Goal: Task Accomplishment & Management: Manage account settings

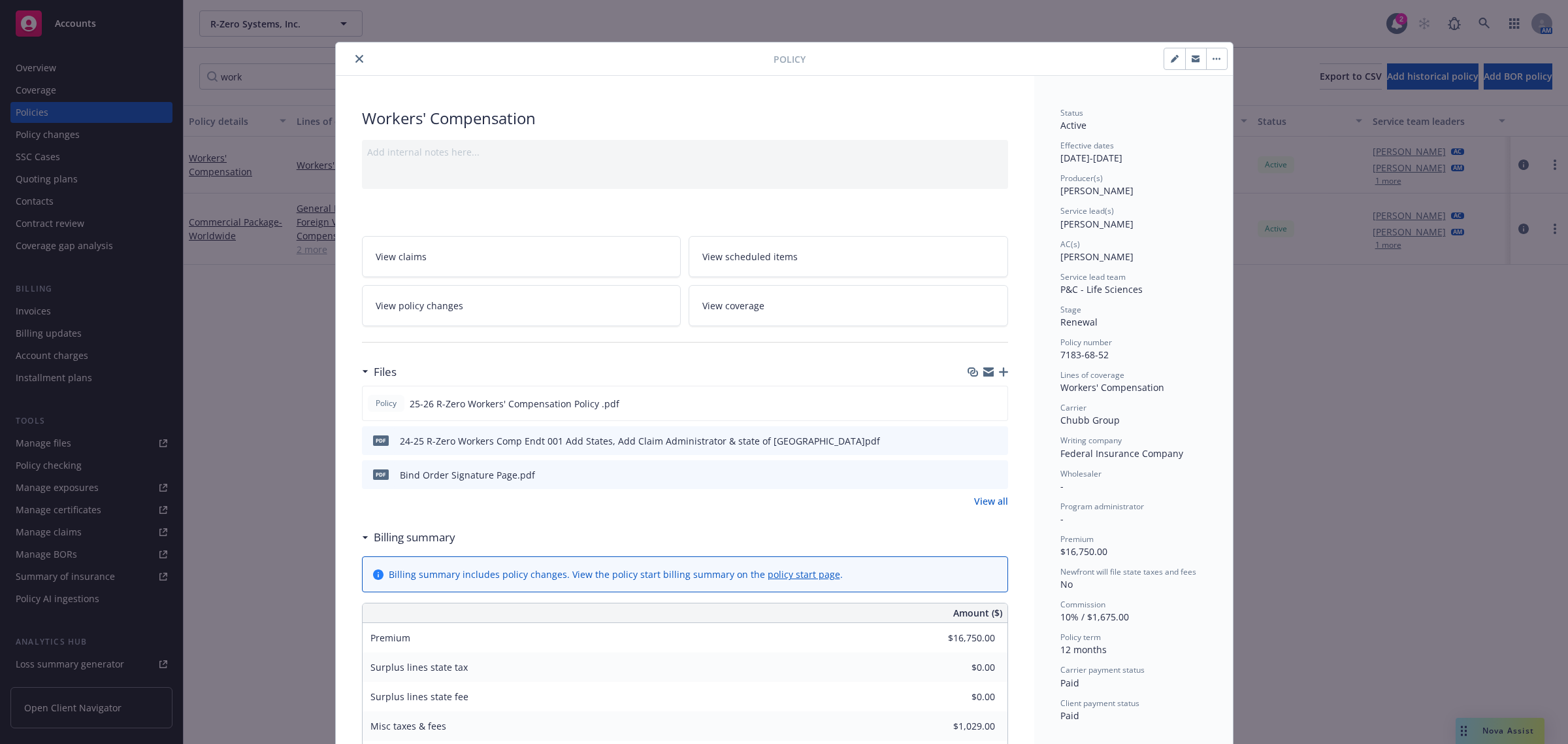
click at [355, 61] on icon "close" at bounding box center [359, 58] width 8 height 8
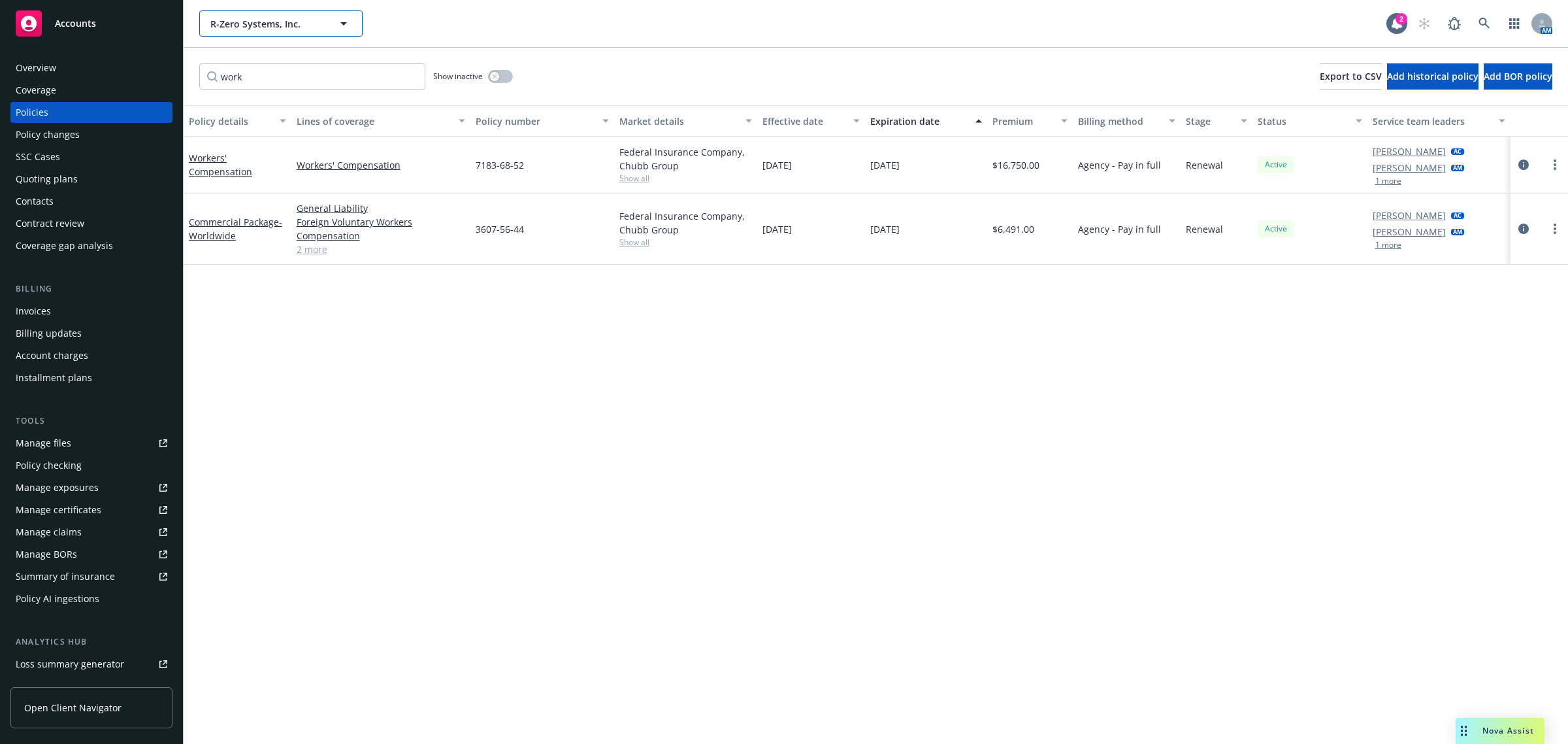
click at [285, 18] on span "R-Zero Systems, Inc." at bounding box center [266, 23] width 113 height 14
type input "standard"
click at [1480, 17] on icon at bounding box center [1484, 23] width 12 height 12
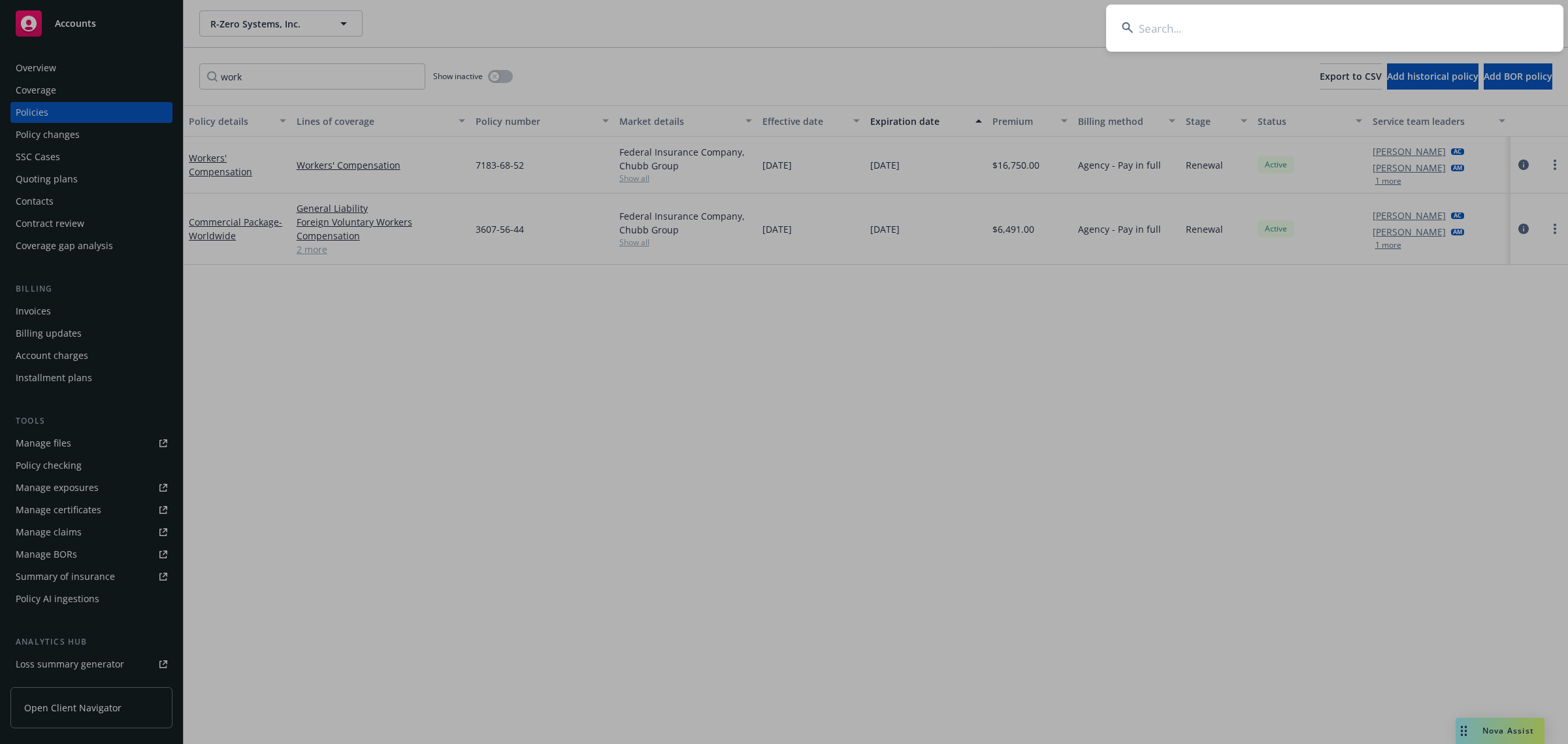
click at [1191, 34] on input at bounding box center [1334, 28] width 458 height 47
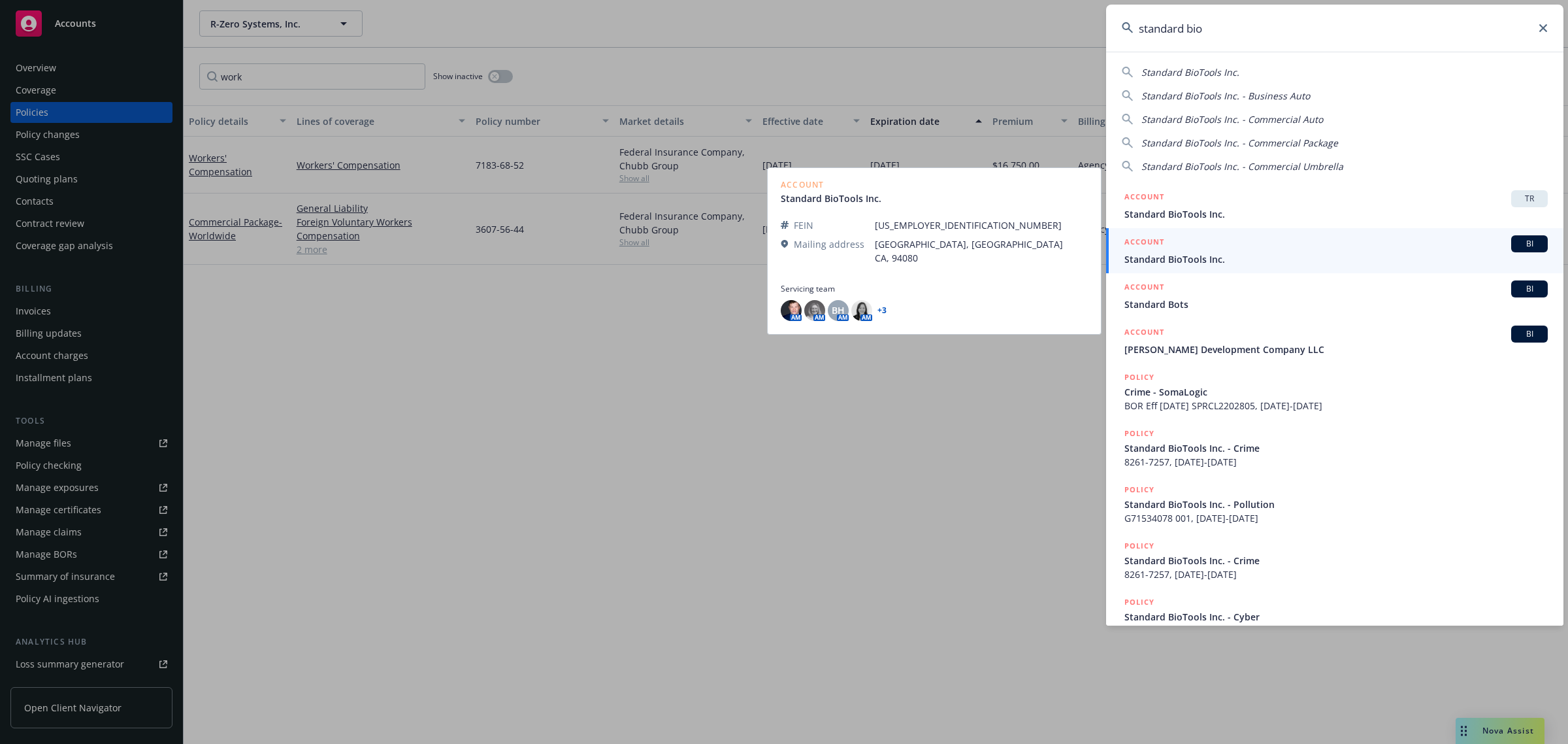
type input "standard bio"
click at [1248, 255] on span "Standard BioTools Inc." at bounding box center [1336, 259] width 423 height 14
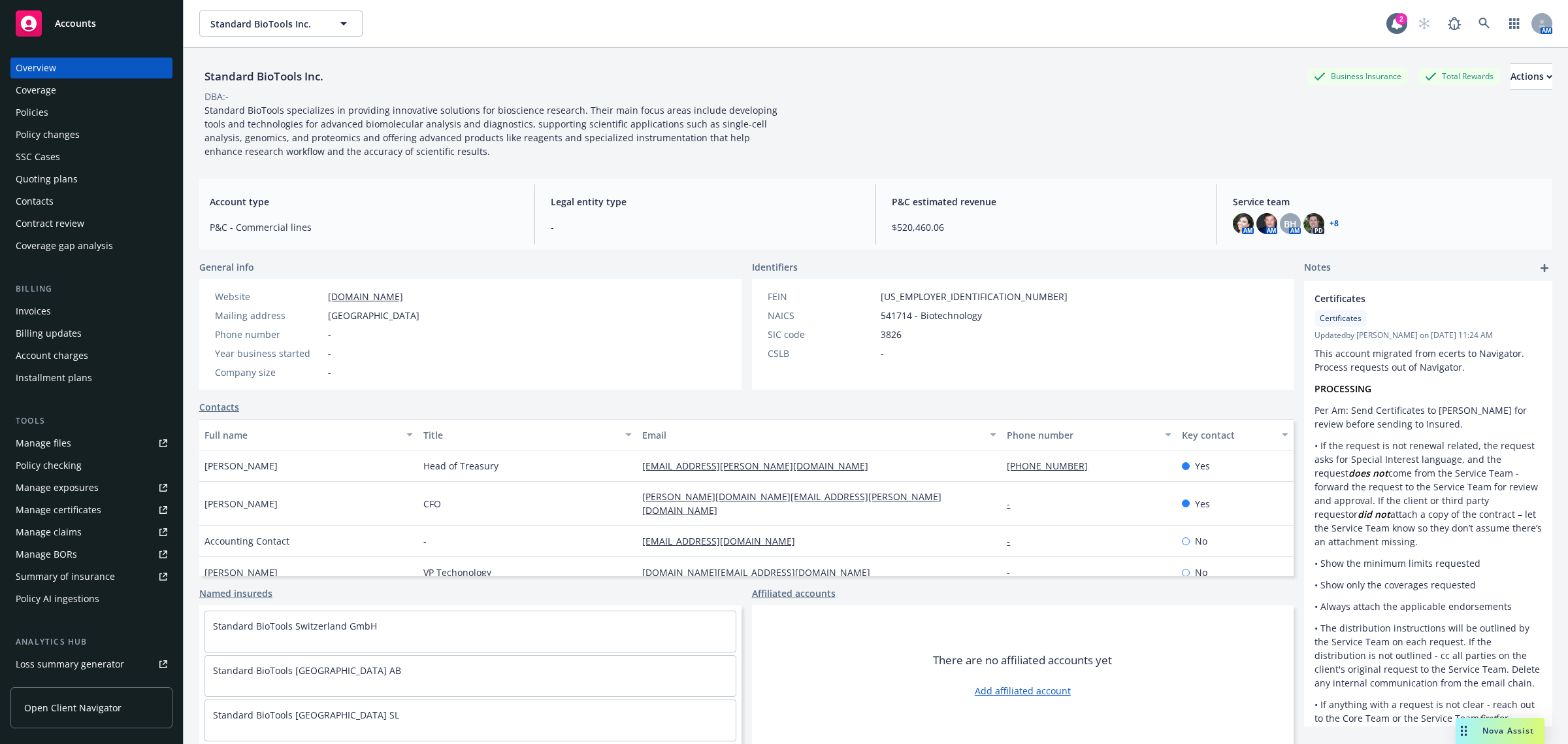
click at [79, 105] on div "Policies" at bounding box center [92, 112] width 151 height 21
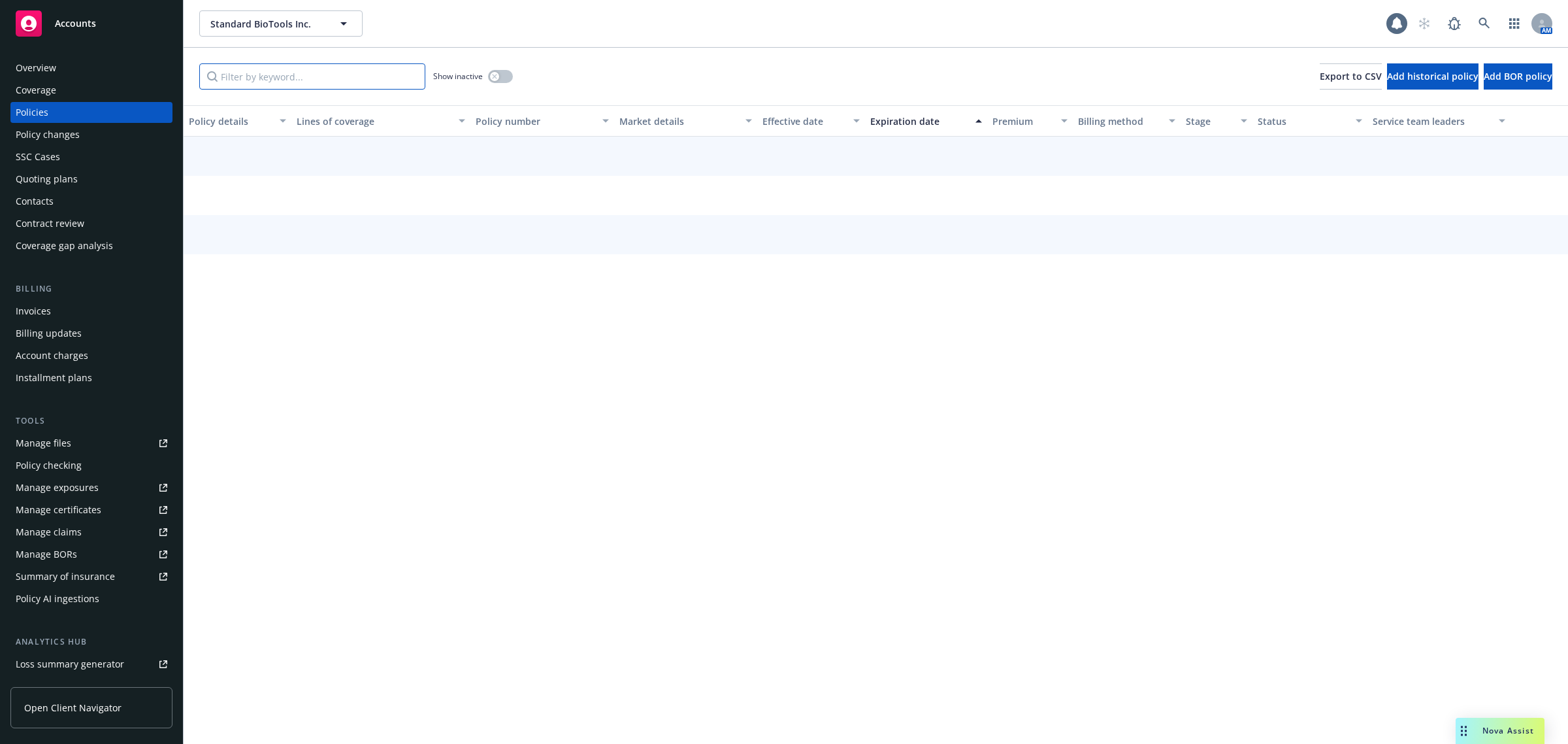
click at [311, 88] on input "Filter by keyword..." at bounding box center [312, 76] width 226 height 26
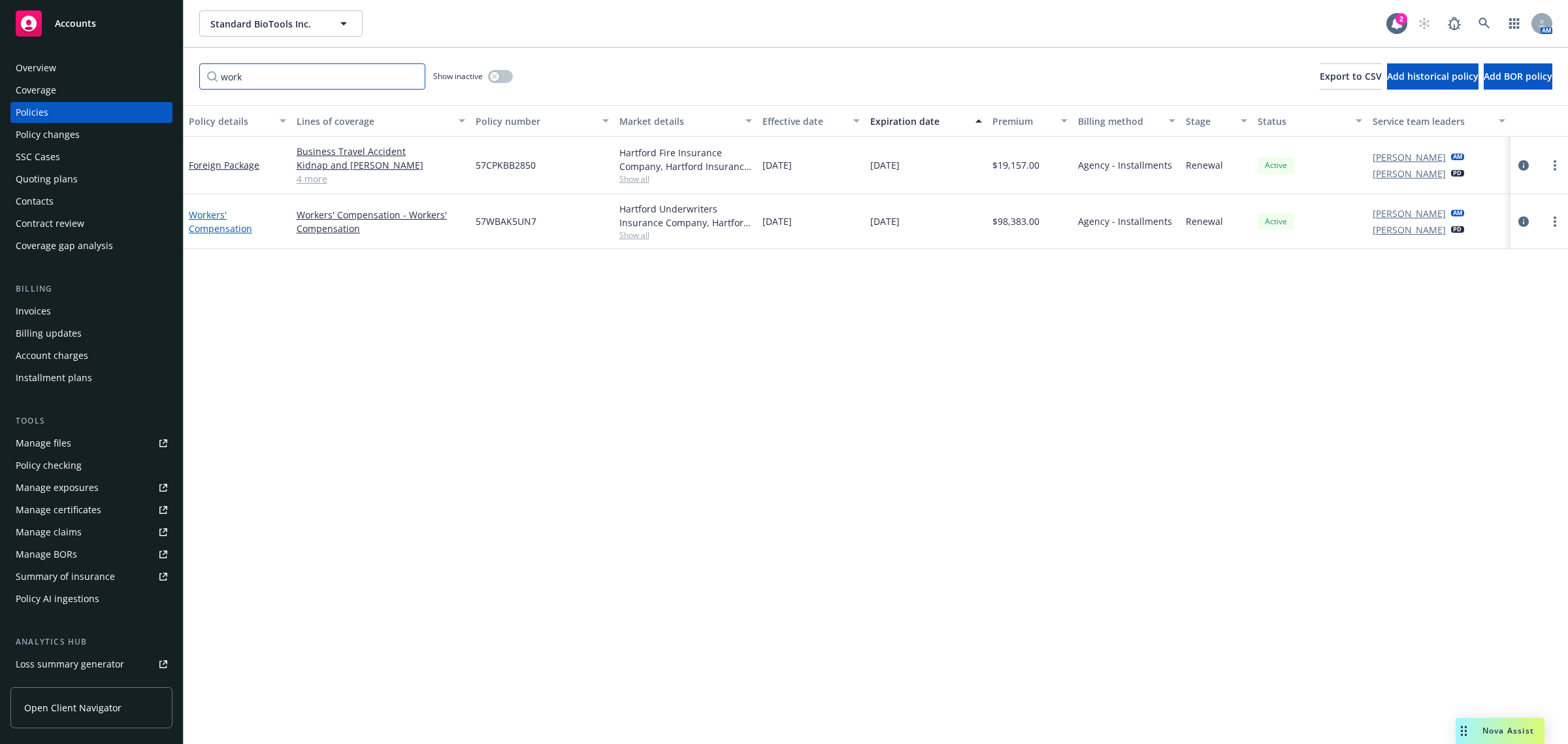
type input "work"
click at [196, 214] on link "Workers' Compensation" at bounding box center [220, 221] width 63 height 26
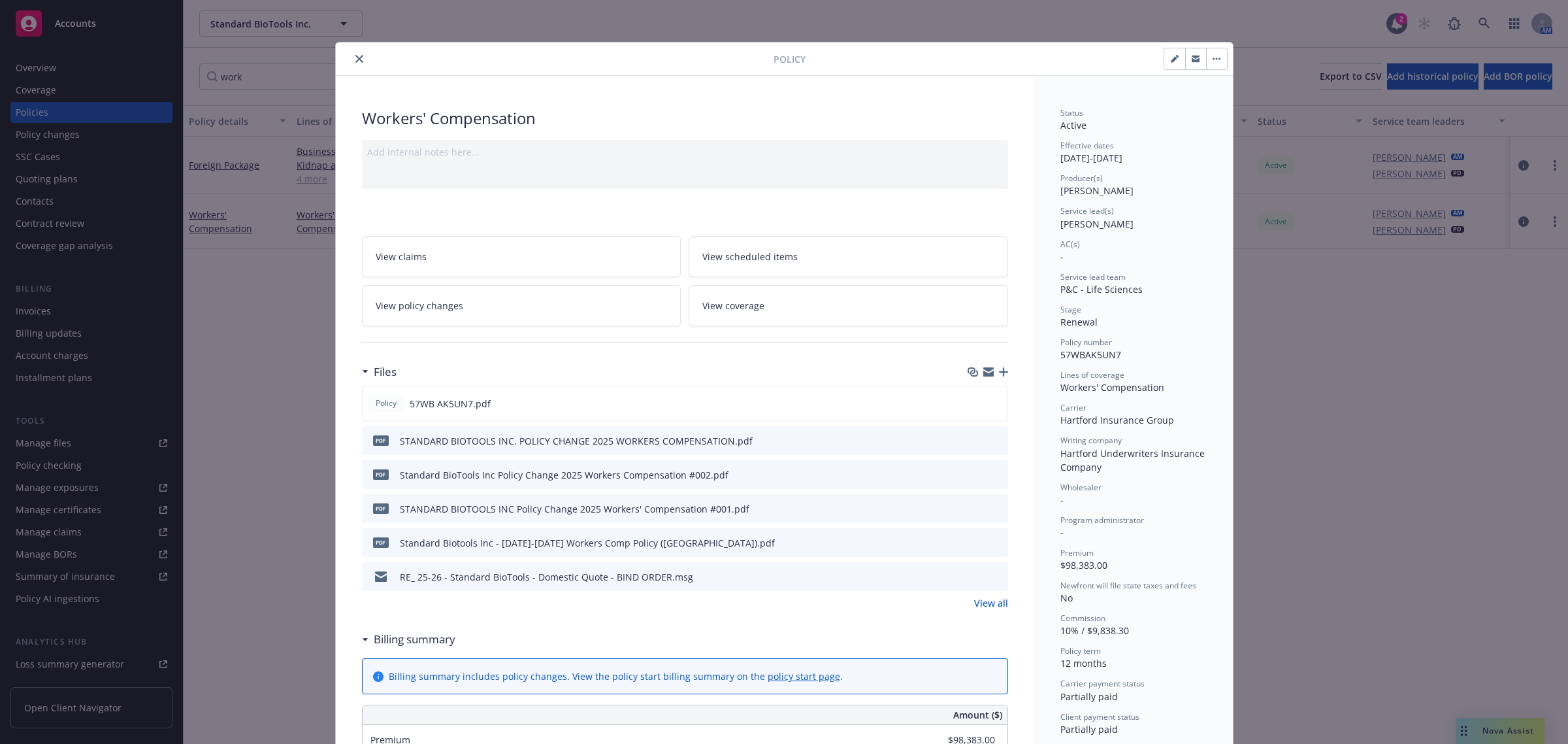
click at [993, 507] on icon "preview file" at bounding box center [995, 507] width 12 height 9
click at [990, 471] on icon "preview file" at bounding box center [995, 474] width 12 height 9
drag, startPoint x: 498, startPoint y: 307, endPoint x: 631, endPoint y: 349, distance: 139.5
click at [500, 306] on link "View policy changes" at bounding box center [521, 306] width 319 height 41
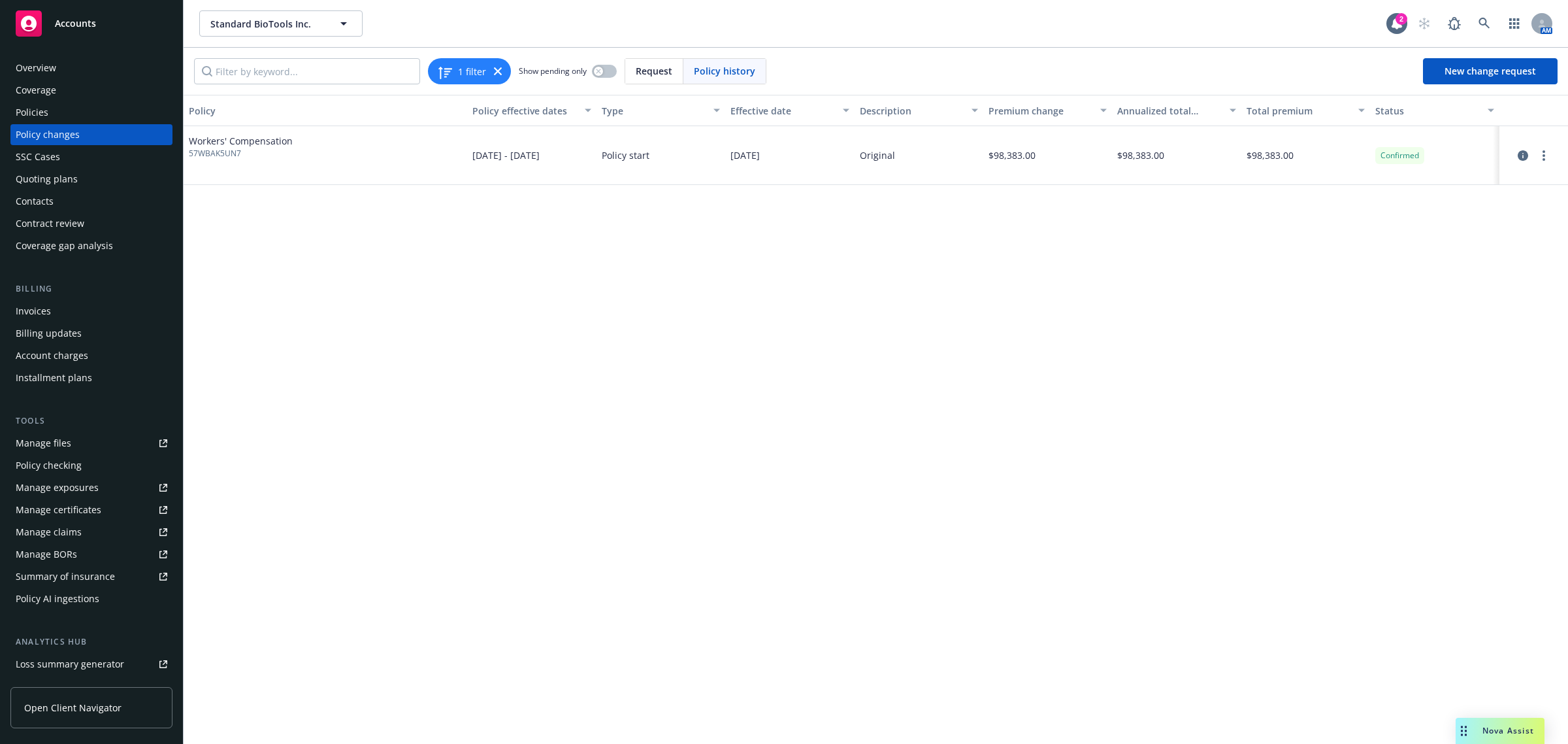
scroll to position [151, 0]
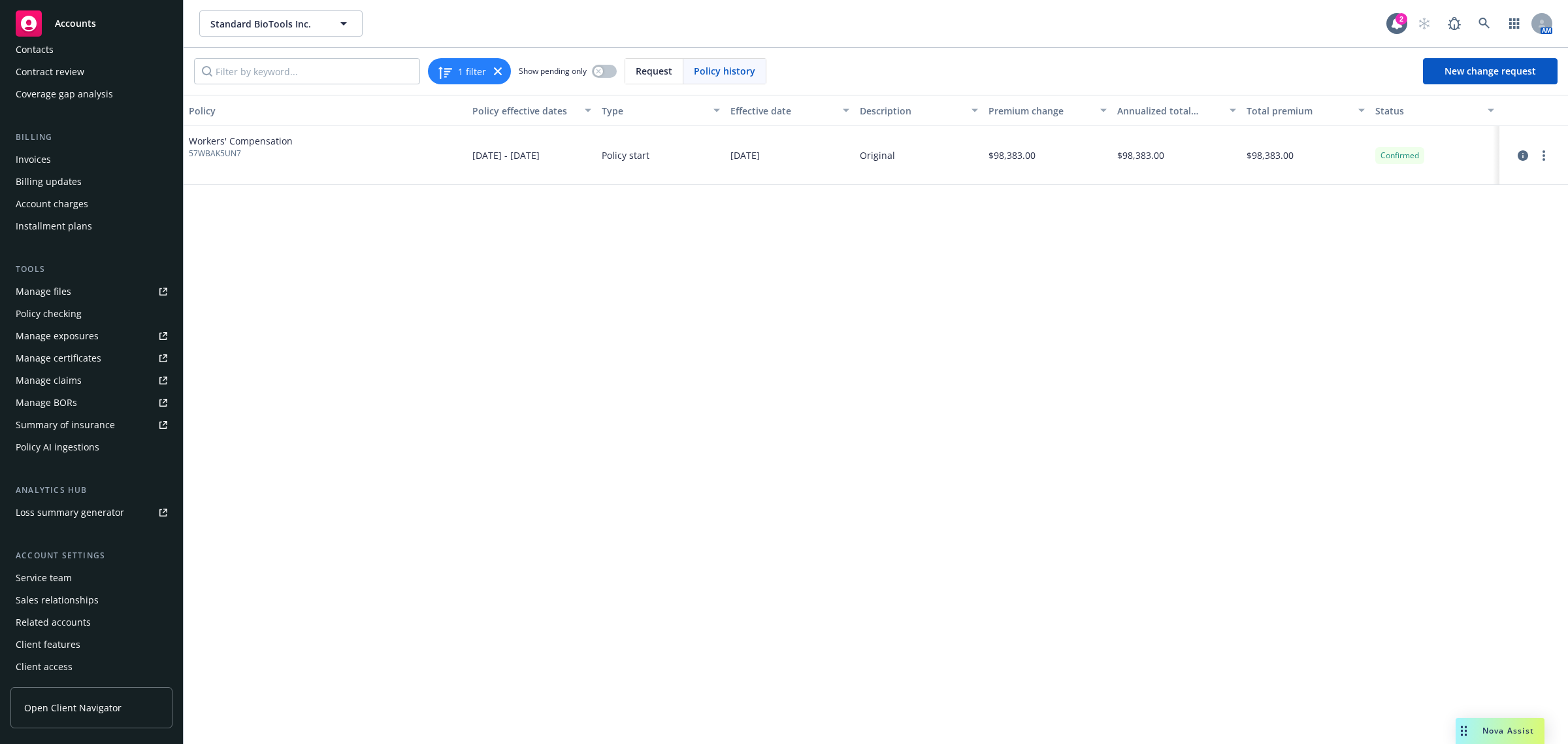
click at [95, 579] on div "Service team" at bounding box center [92, 577] width 151 height 21
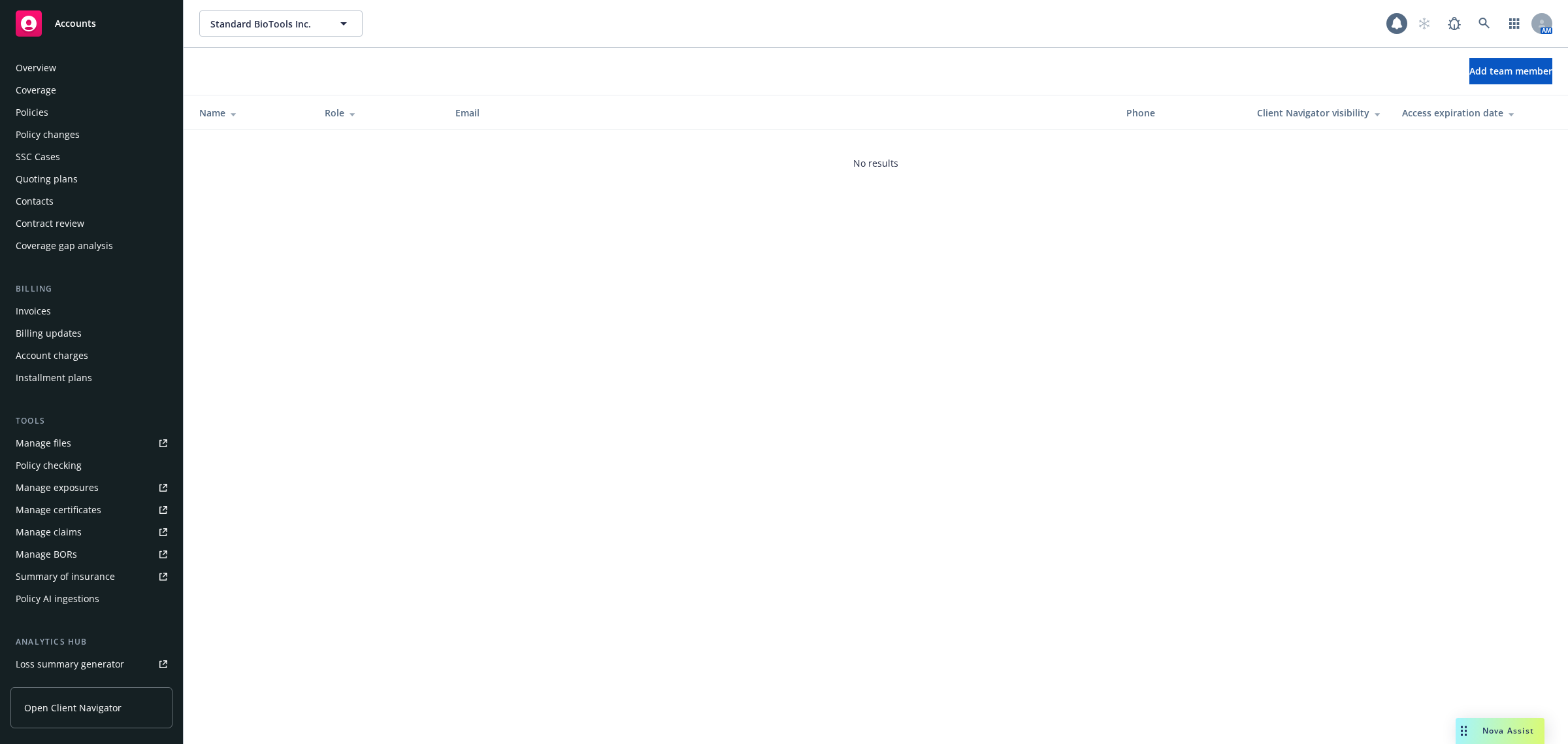
scroll to position [151, 0]
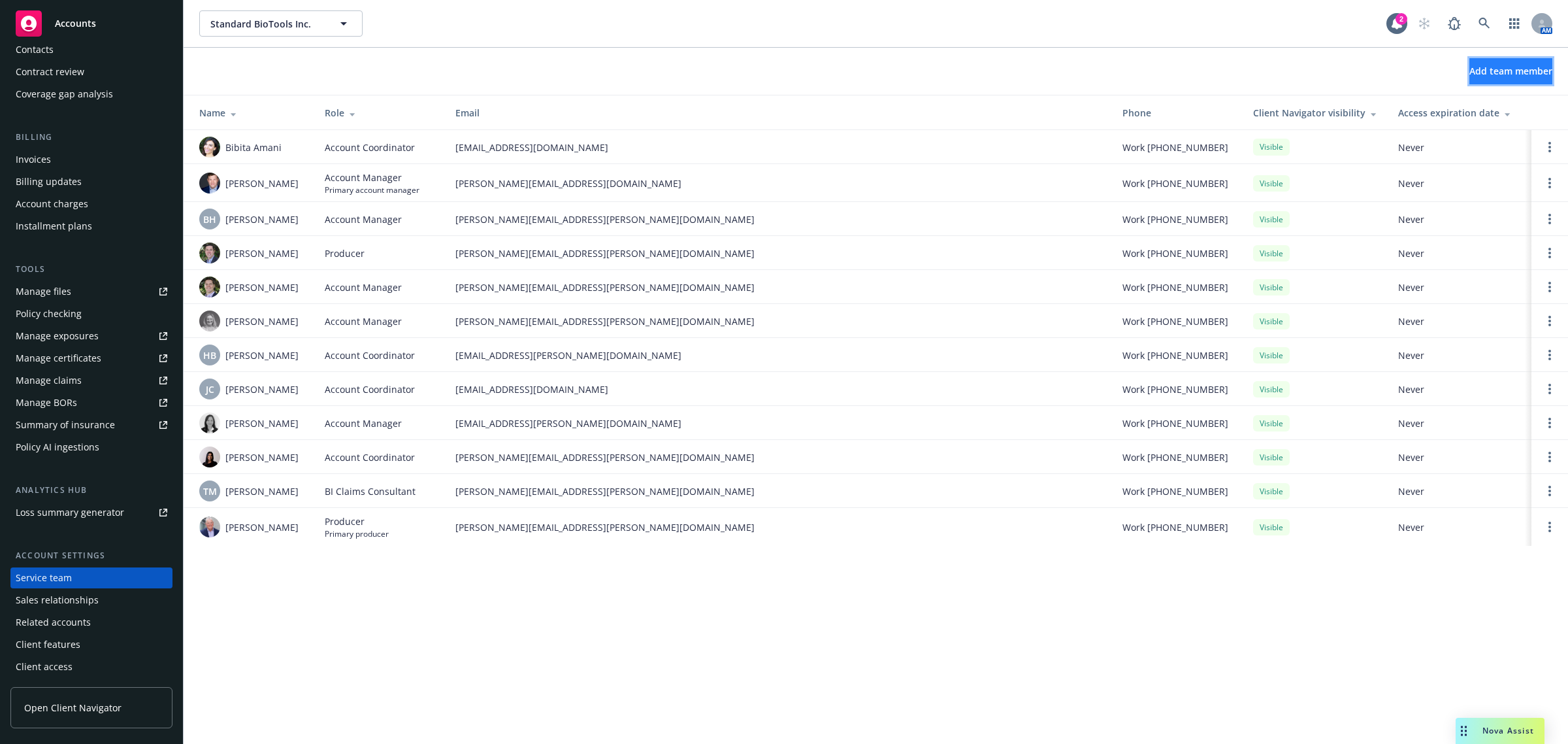
click at [1476, 72] on span "Add team member" at bounding box center [1511, 71] width 83 height 12
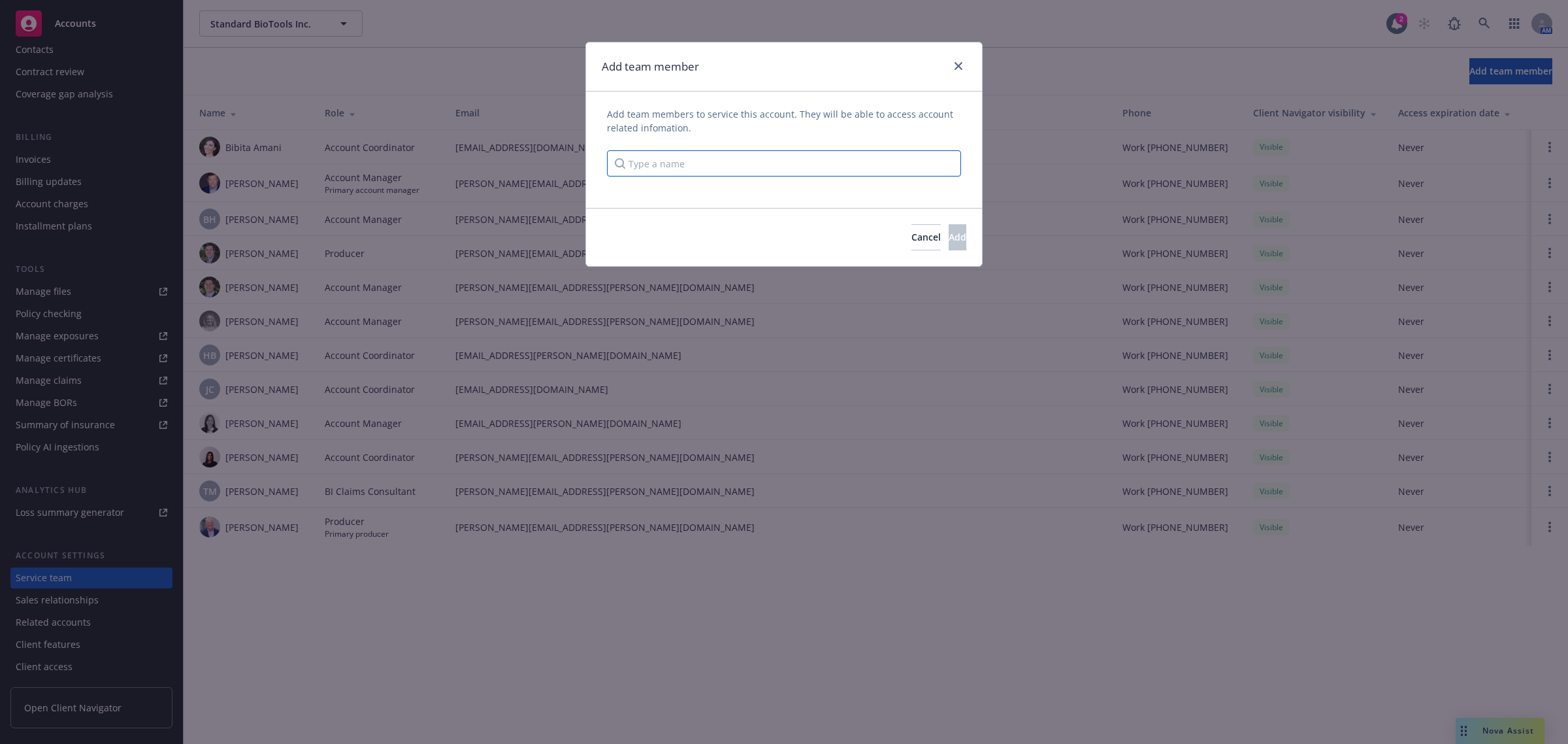
drag, startPoint x: 758, startPoint y: 165, endPoint x: 763, endPoint y: 155, distance: 11.2
click at [759, 162] on input "Type a name" at bounding box center [784, 164] width 354 height 26
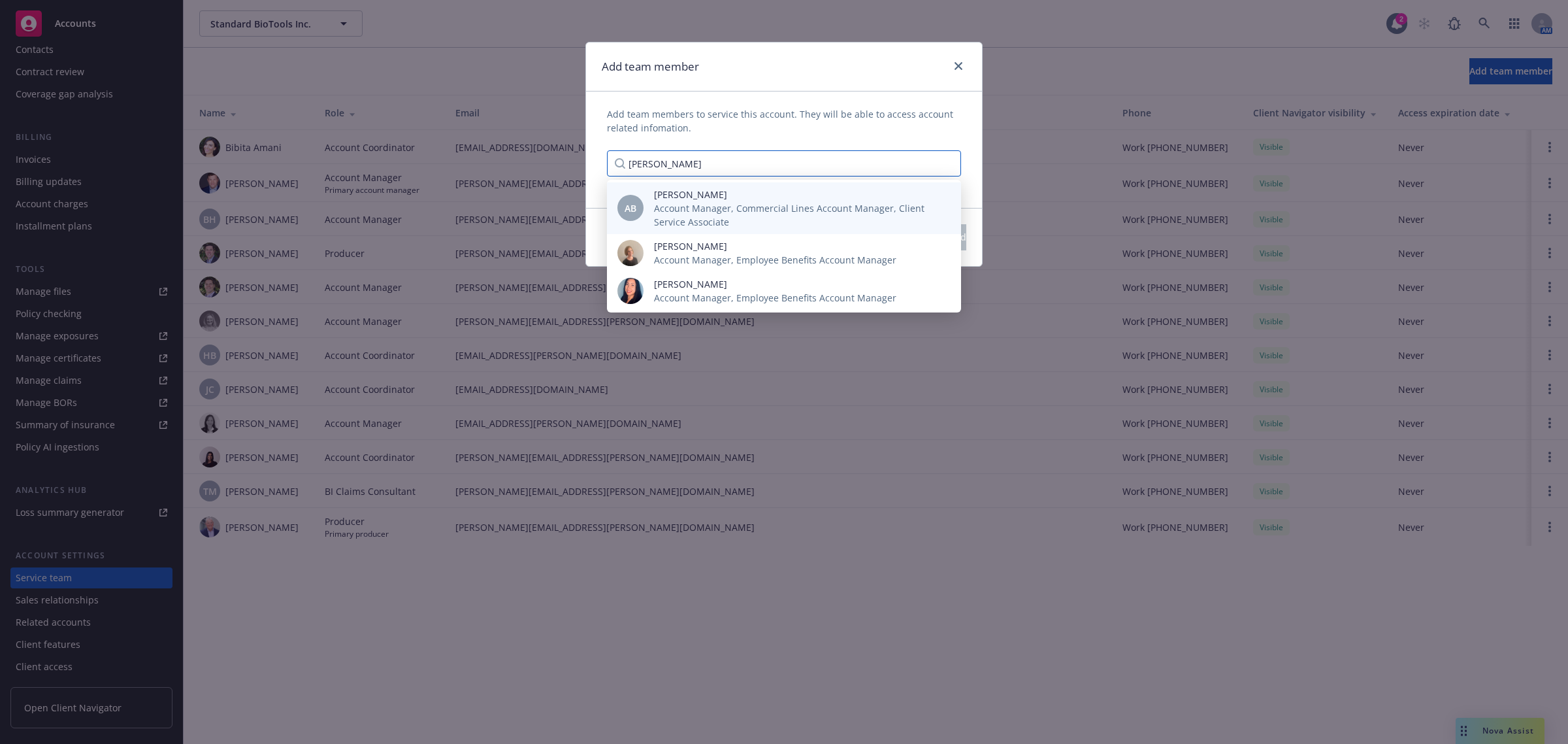
type input "[PERSON_NAME]"
click at [749, 207] on span "Account Manager, Commercial Lines Account Manager, Client Service Associate" at bounding box center [797, 215] width 286 height 28
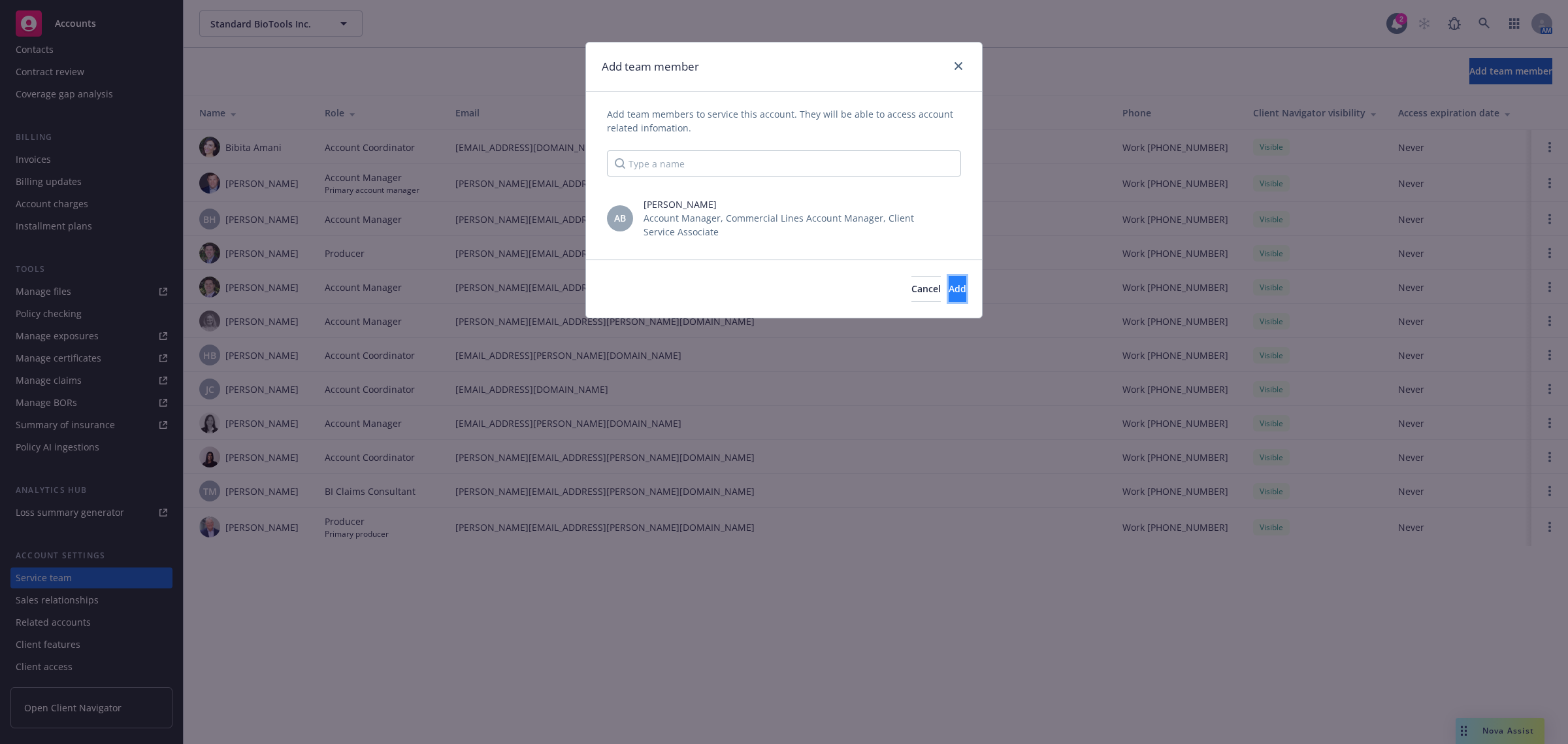
click at [949, 285] on span "Add" at bounding box center [958, 288] width 17 height 12
click at [688, 226] on span "Account coordinator" at bounding box center [696, 223] width 89 height 12
click at [642, 220] on input "checkbox" at bounding box center [640, 223] width 13 height 13
checkbox input "true"
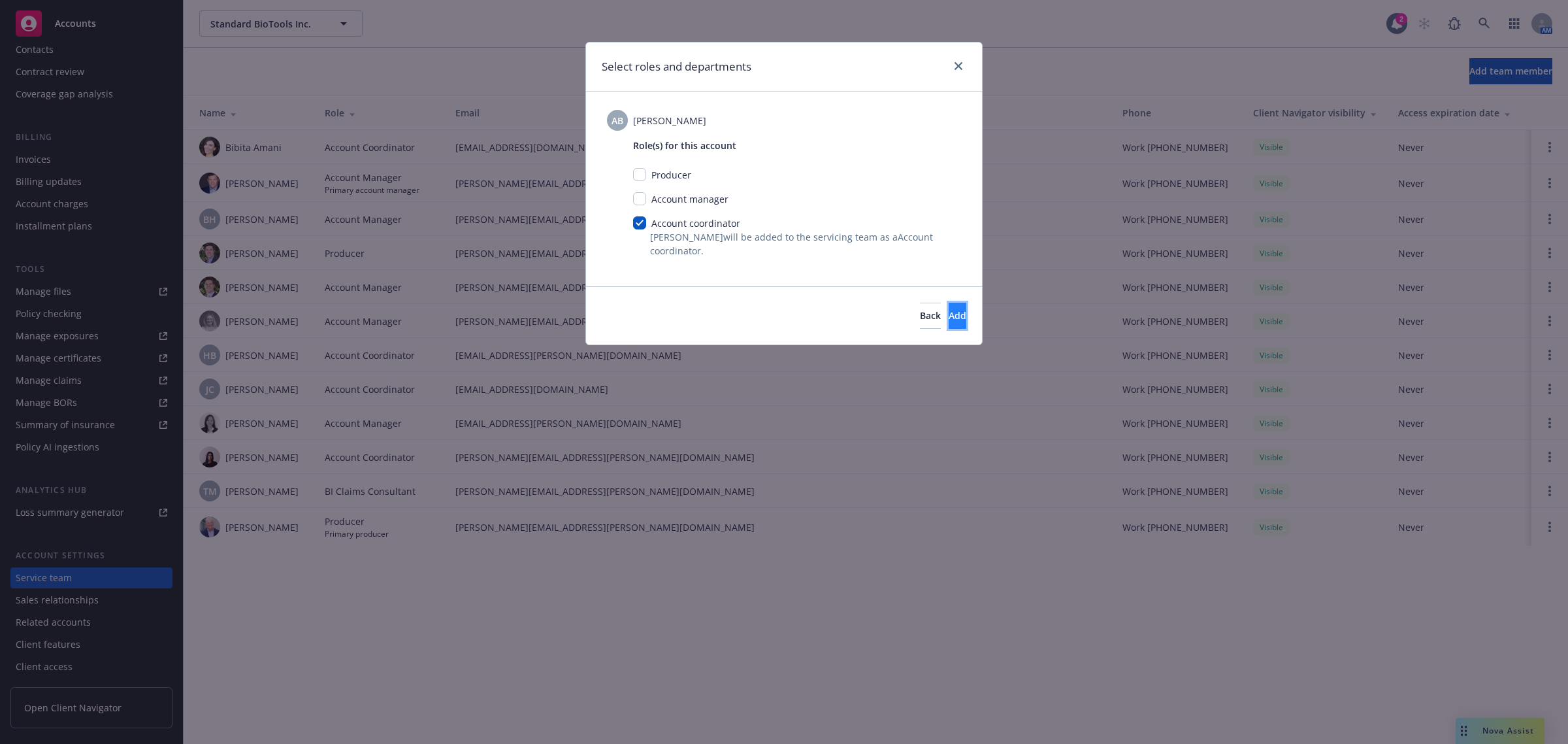
click at [949, 311] on button "Add" at bounding box center [958, 316] width 17 height 26
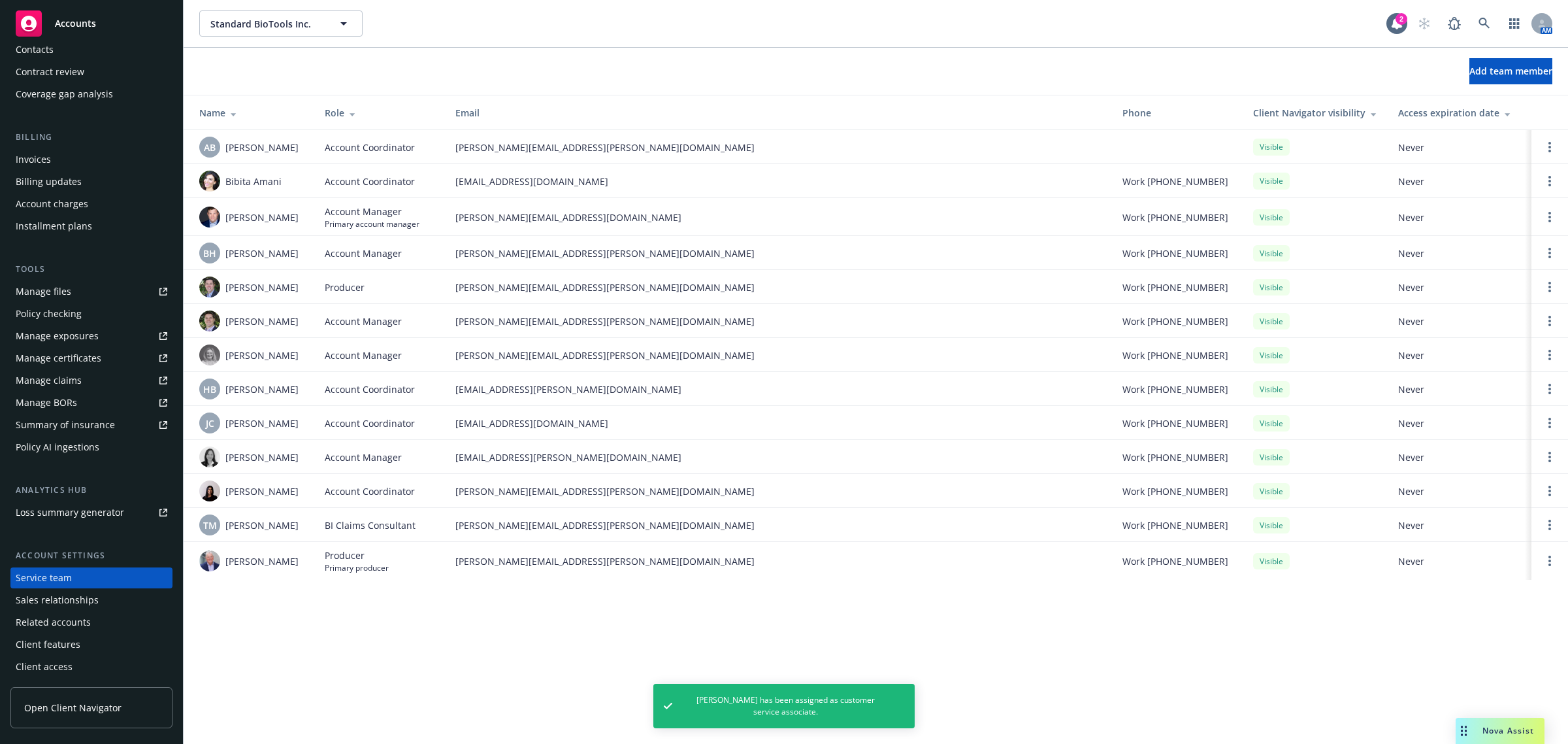
scroll to position [0, 0]
